Goal: Check status: Check status

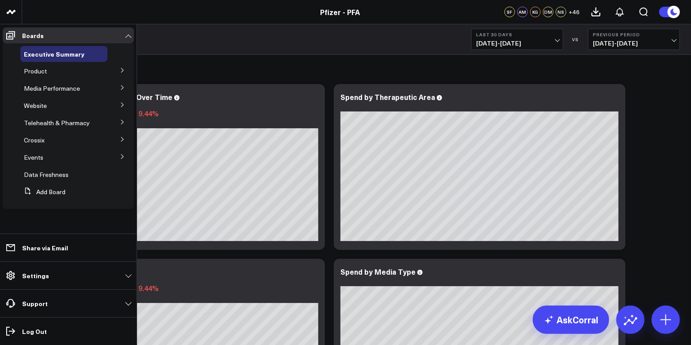
click at [122, 73] on icon at bounding box center [122, 70] width 5 height 5
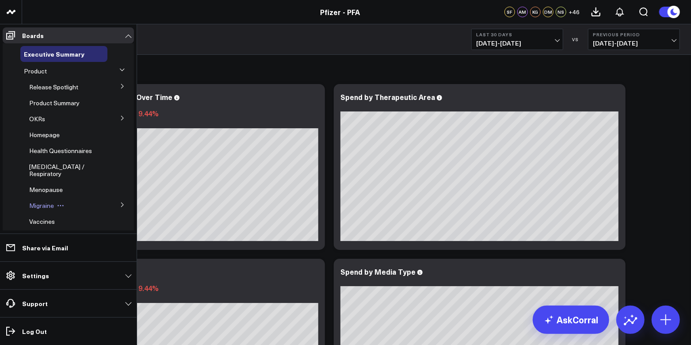
click at [37, 210] on span "Migraine" at bounding box center [41, 205] width 25 height 8
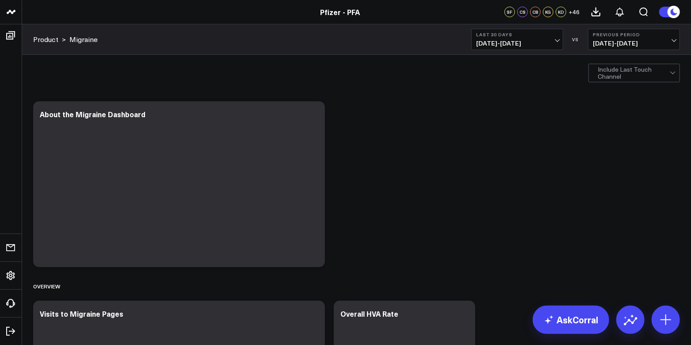
click at [553, 41] on span "[DATE] - [DATE]" at bounding box center [517, 43] width 82 height 7
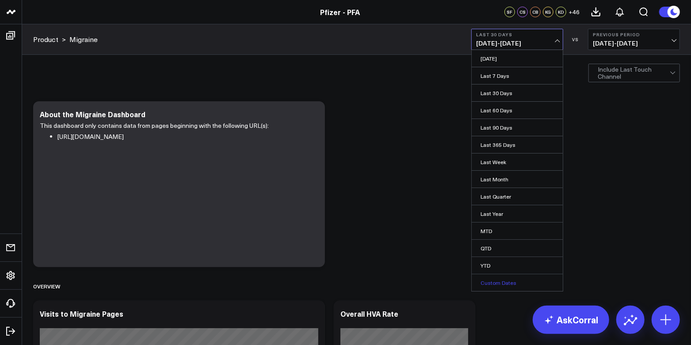
click at [518, 279] on link "Custom Dates" at bounding box center [517, 282] width 91 height 17
select select "7"
select select "2025"
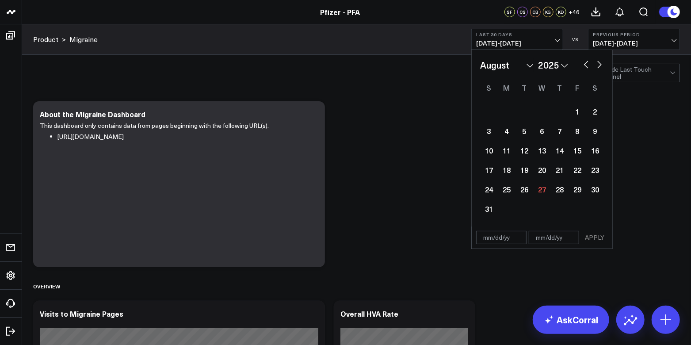
click at [589, 66] on button "button" at bounding box center [586, 63] width 9 height 11
select select "6"
select select "2025"
click at [586, 65] on button "button" at bounding box center [586, 63] width 9 height 11
select select "5"
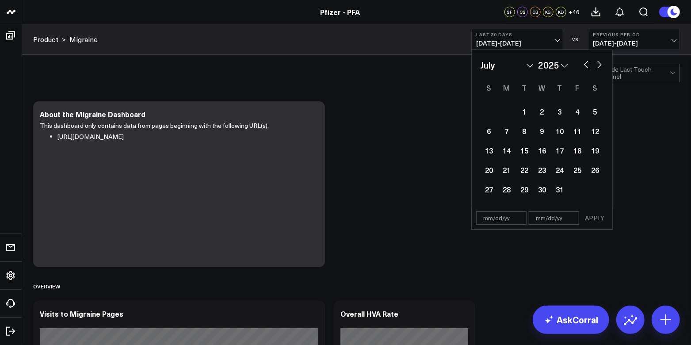
select select "2025"
click at [586, 65] on button "button" at bounding box center [586, 63] width 9 height 11
select select "4"
select select "2025"
click at [586, 65] on button "button" at bounding box center [586, 63] width 9 height 11
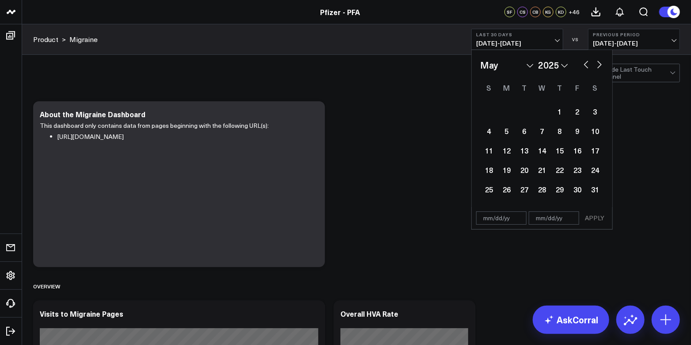
select select "3"
select select "2025"
click at [599, 65] on button "button" at bounding box center [599, 63] width 9 height 11
select select "4"
select select "2025"
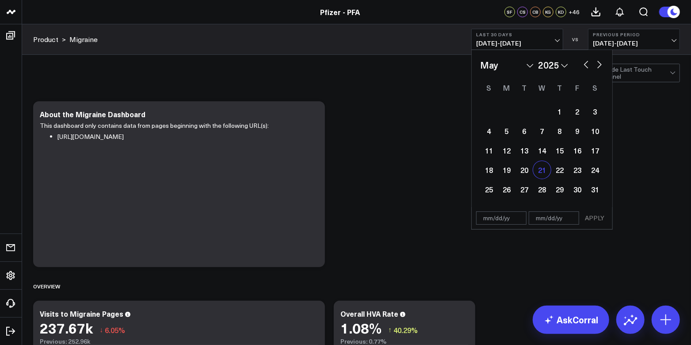
click at [535, 168] on div "21" at bounding box center [542, 170] width 18 height 18
type input "[DATE]"
select select "4"
select select "2025"
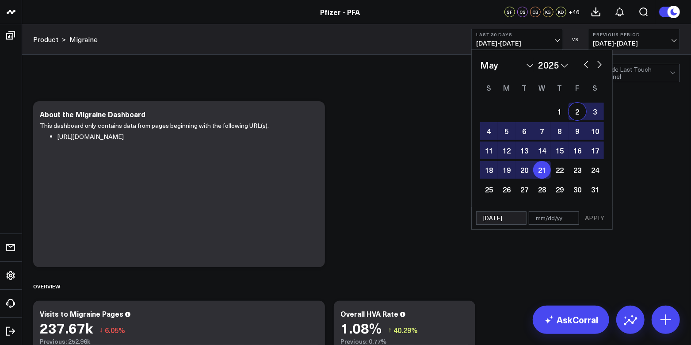
click at [603, 65] on button "button" at bounding box center [599, 63] width 9 height 11
select select "6"
select select "2025"
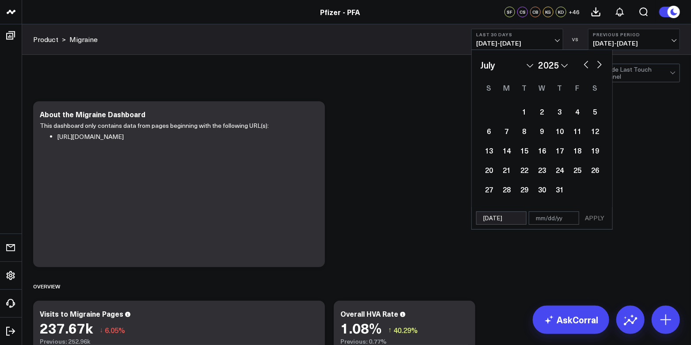
click at [602, 65] on button "button" at bounding box center [599, 63] width 9 height 11
select select "7"
select select "2025"
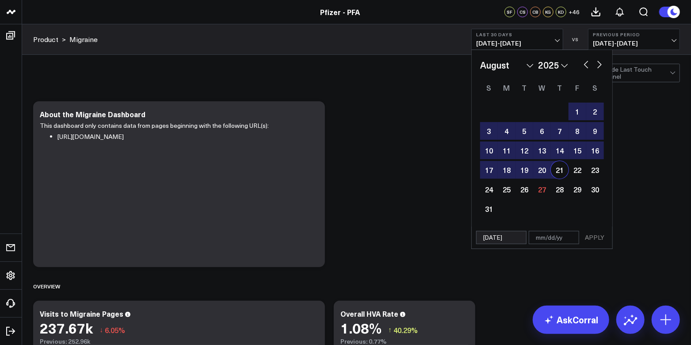
click at [560, 169] on div "21" at bounding box center [560, 170] width 18 height 18
type input "[DATE]"
select select "7"
select select "2025"
click at [598, 235] on button "APPLY" at bounding box center [594, 237] width 27 height 13
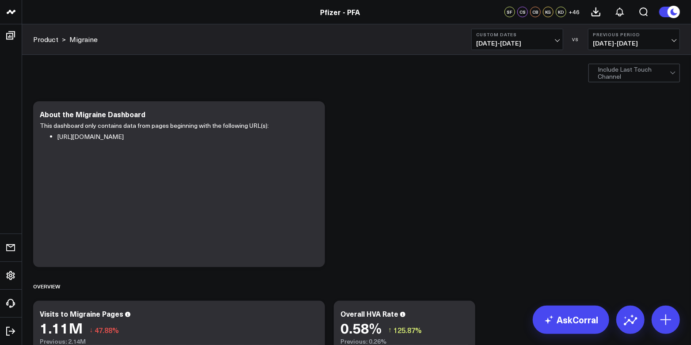
click at [665, 38] on button "Previous Period [DATE] - [DATE]" at bounding box center [634, 39] width 92 height 21
click at [617, 129] on link "Custom Dates" at bounding box center [634, 127] width 91 height 17
select select "7"
select select "2025"
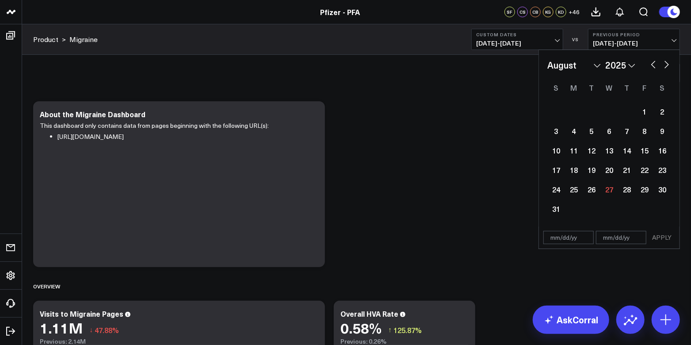
click at [656, 65] on button "button" at bounding box center [653, 63] width 9 height 11
select select "6"
select select "2025"
click at [653, 65] on button "button" at bounding box center [653, 63] width 9 height 11
select select "5"
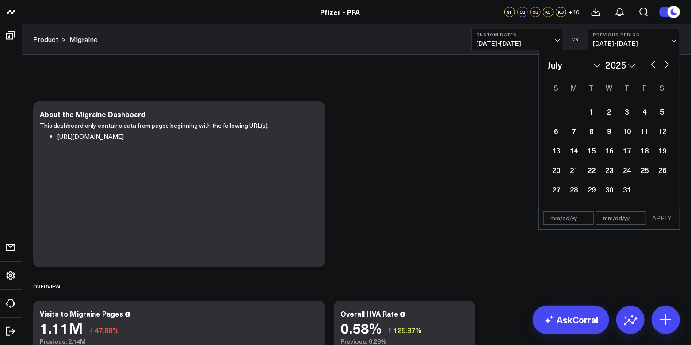
select select "2025"
click at [653, 65] on button "button" at bounding box center [653, 63] width 9 height 11
select select "4"
select select "2025"
click at [652, 65] on button "button" at bounding box center [653, 63] width 9 height 11
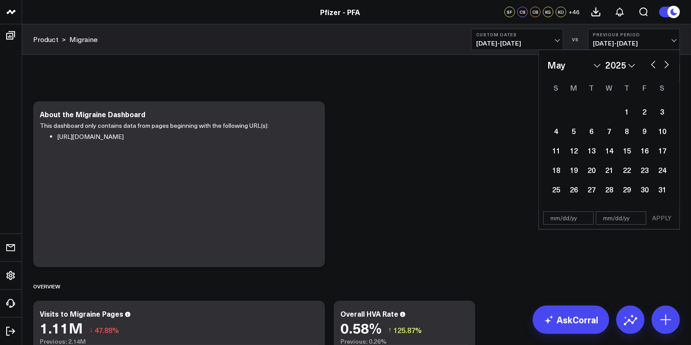
select select "3"
select select "2025"
click at [652, 65] on button "button" at bounding box center [653, 63] width 9 height 11
select select "1"
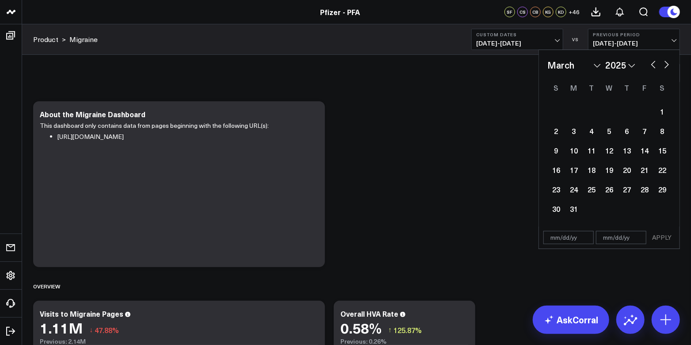
select select "2025"
click at [627, 164] on div "20" at bounding box center [627, 170] width 18 height 18
type input "[DATE]"
select select "1"
select select "2025"
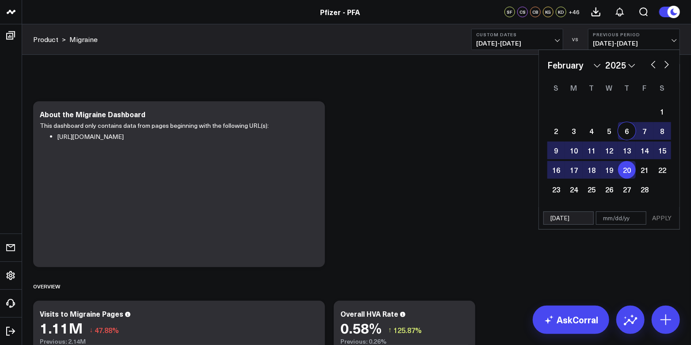
click at [668, 66] on button "button" at bounding box center [666, 63] width 9 height 11
select select "2"
select select "2025"
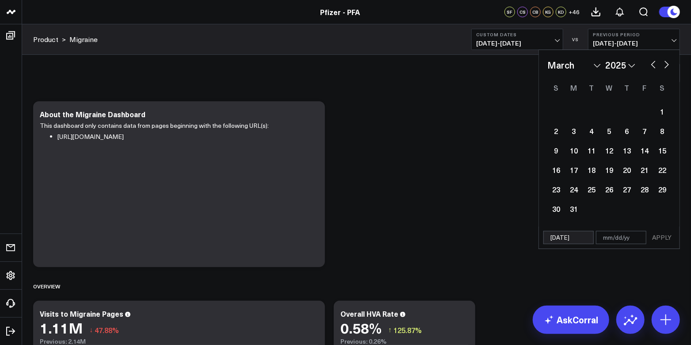
click at [668, 66] on button "button" at bounding box center [666, 63] width 9 height 11
select select "4"
select select "2025"
click at [668, 66] on button "button" at bounding box center [666, 63] width 9 height 11
select select "5"
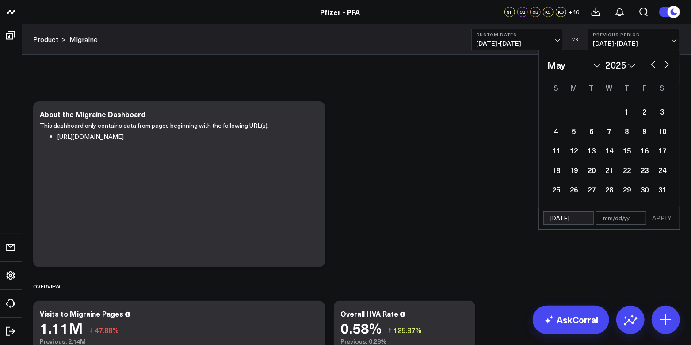
select select "2025"
click at [668, 66] on button "button" at bounding box center [666, 63] width 9 height 11
select select "6"
select select "2025"
click at [651, 65] on button "button" at bounding box center [653, 63] width 9 height 11
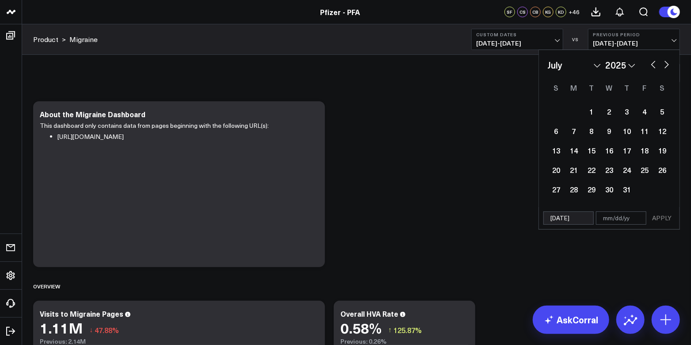
select select "5"
select select "2025"
click at [651, 65] on button "button" at bounding box center [653, 63] width 9 height 11
select select "4"
select select "2025"
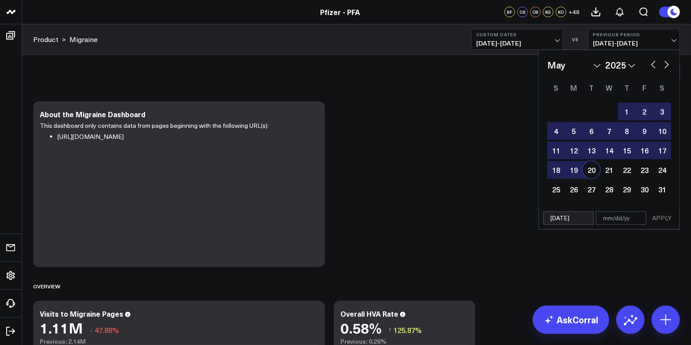
click at [589, 170] on div "20" at bounding box center [592, 170] width 18 height 18
type input "[DATE]"
select select "4"
select select "2025"
click at [660, 222] on button "APPLY" at bounding box center [662, 217] width 27 height 13
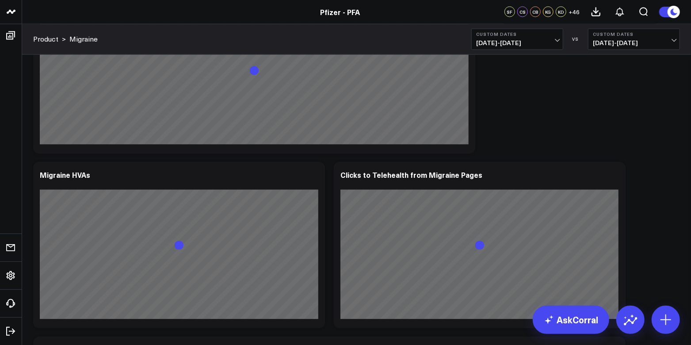
scroll to position [1067, 0]
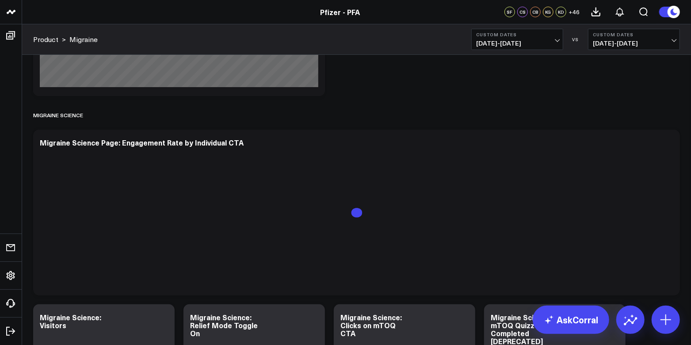
scroll to position [1841, 0]
